Goal: Information Seeking & Learning: Learn about a topic

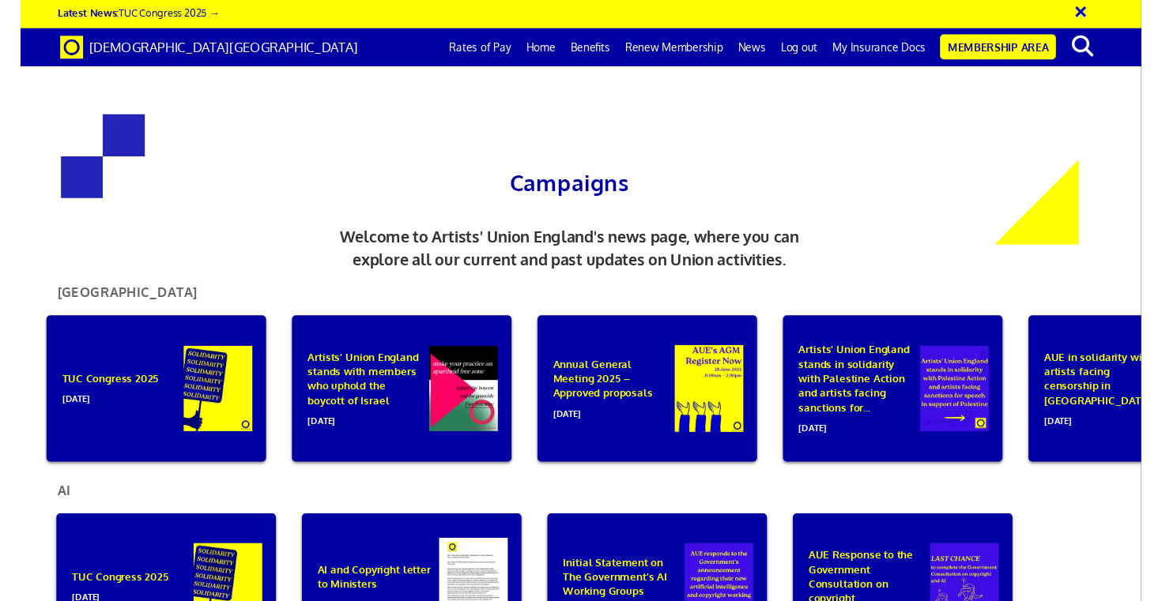
scroll to position [615, 0]
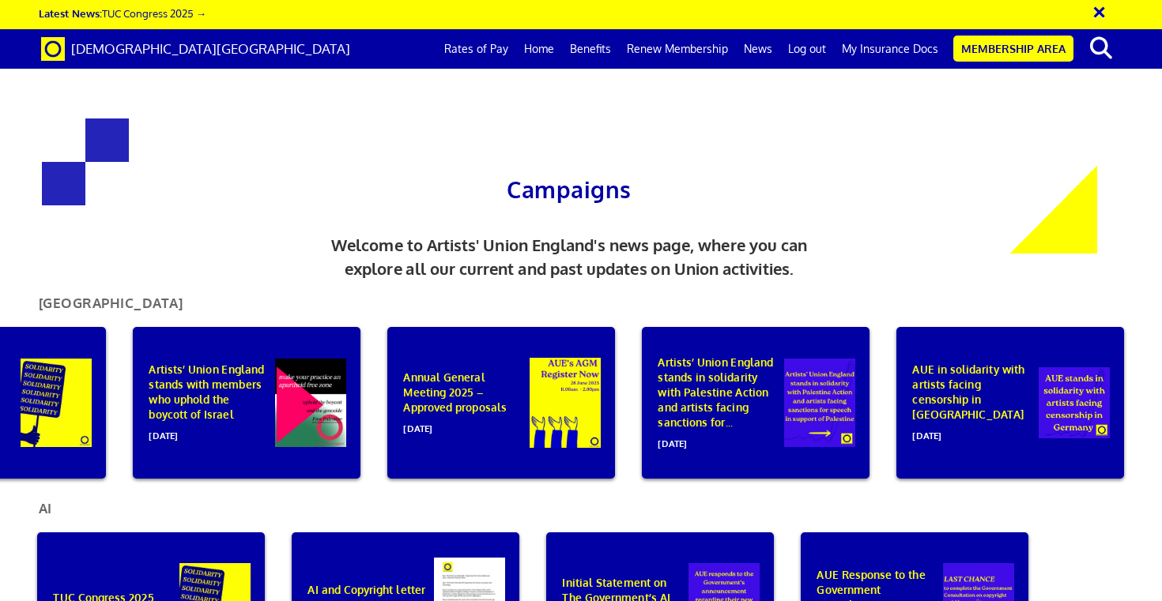
scroll to position [0, 158]
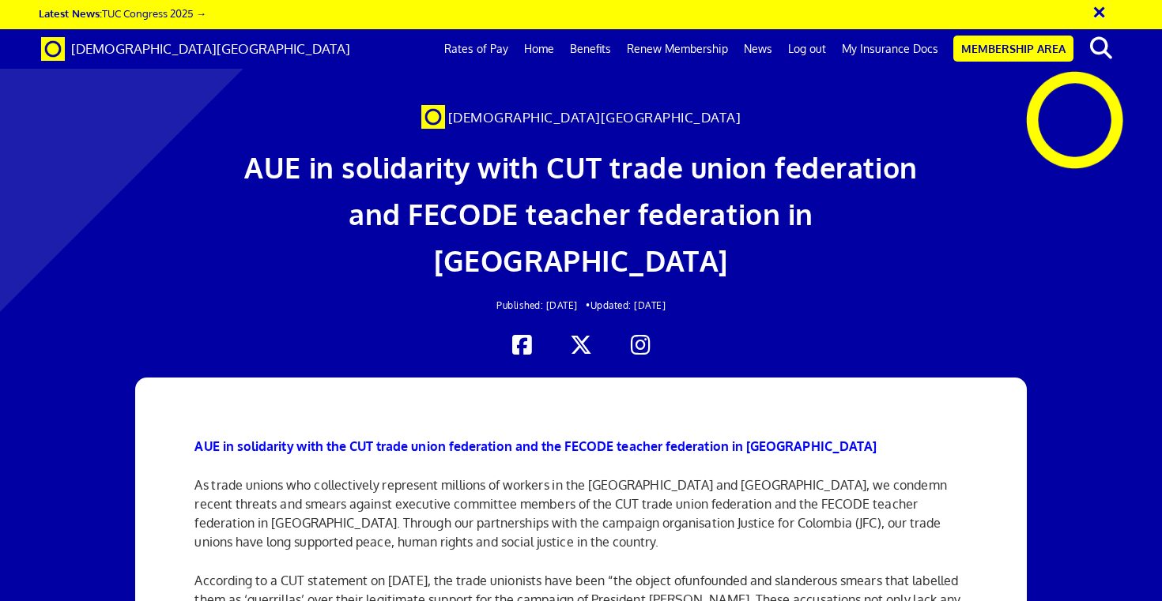
scroll to position [0, 10]
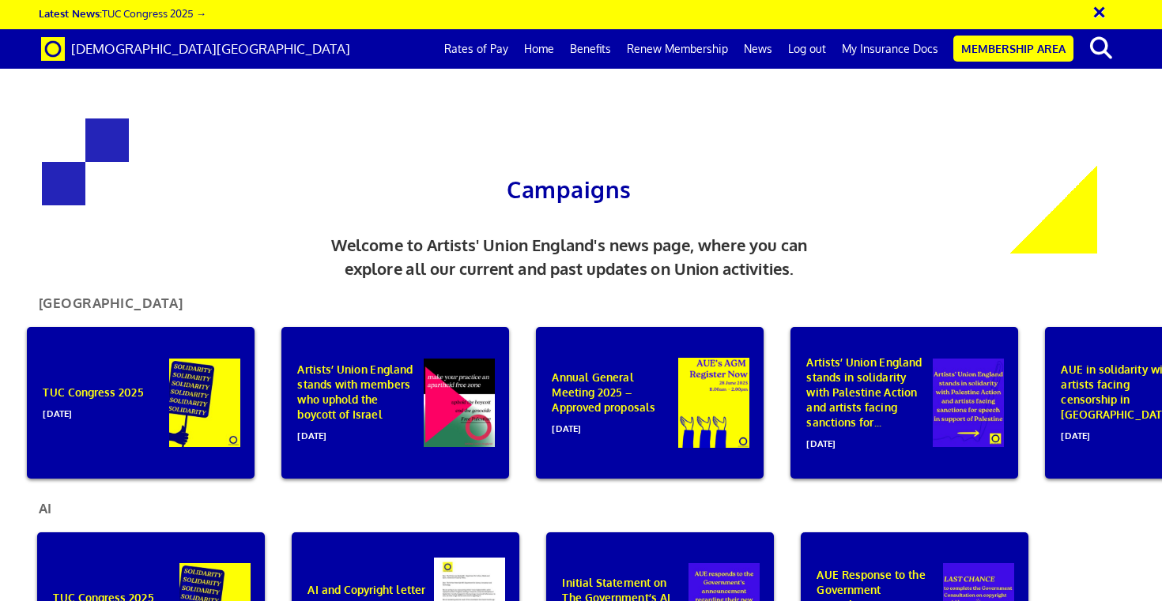
scroll to position [832, 0]
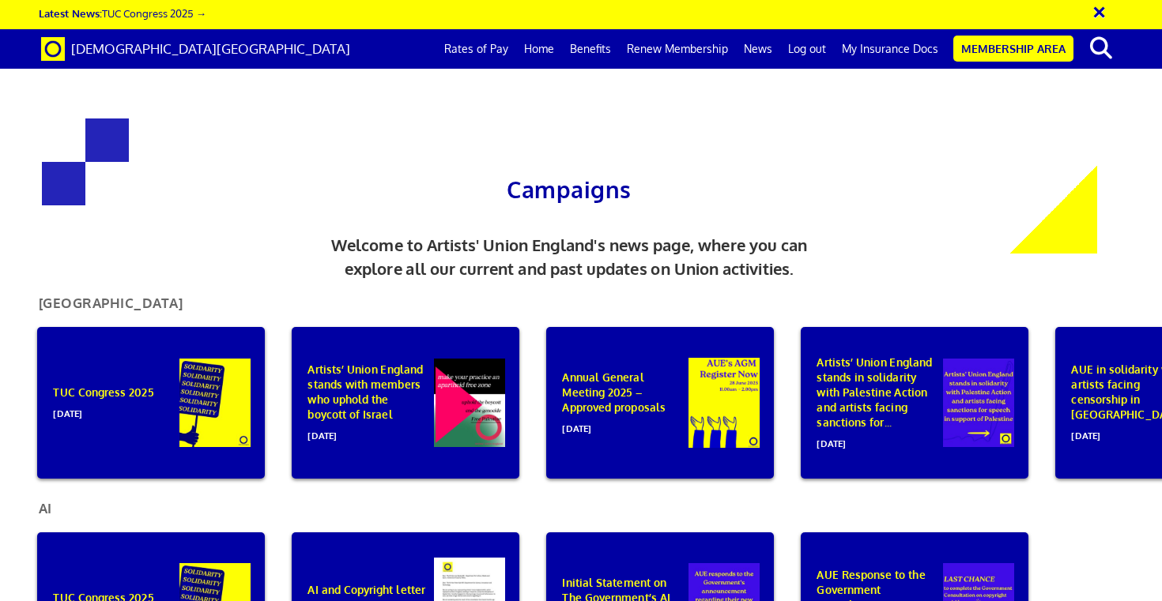
scroll to position [0, 10]
